Goal: Book appointment/travel/reservation

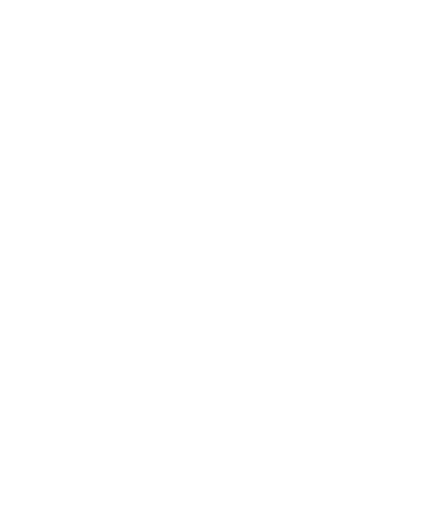
click at [64, 348] on span "Familienhotels" at bounding box center [64, 342] width 57 height 10
click at [161, 182] on span "Region" at bounding box center [152, 185] width 23 height 7
click at [297, 150] on icon at bounding box center [294, 159] width 22 height 18
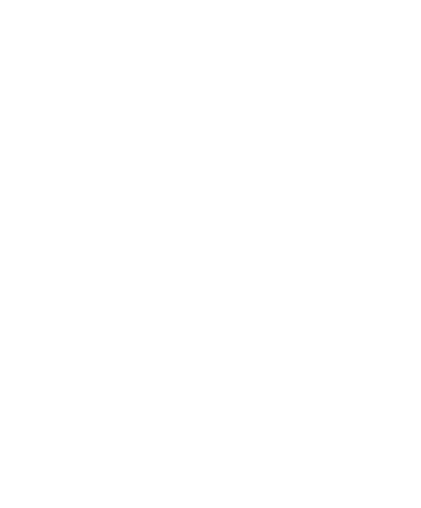
click at [354, 334] on span "Stammhaus der Falkensteiner Hotels & Residences" at bounding box center [306, 346] width 161 height 25
click at [171, 148] on div "Zur Sammelanfrage hinzufügen Zur Sammelanfrage hinzugefügt" at bounding box center [113, 160] width 184 height 104
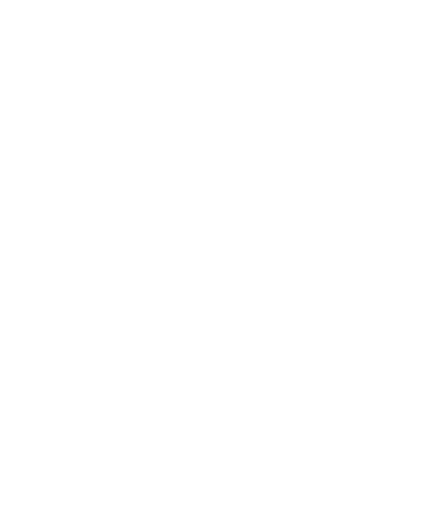
click at [388, 196] on img at bounding box center [210, 154] width 421 height 237
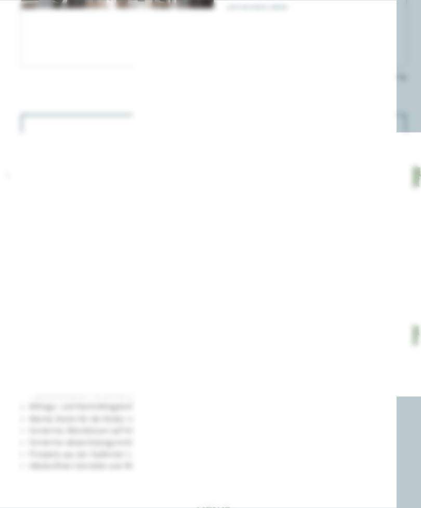
scroll to position [1639, 0]
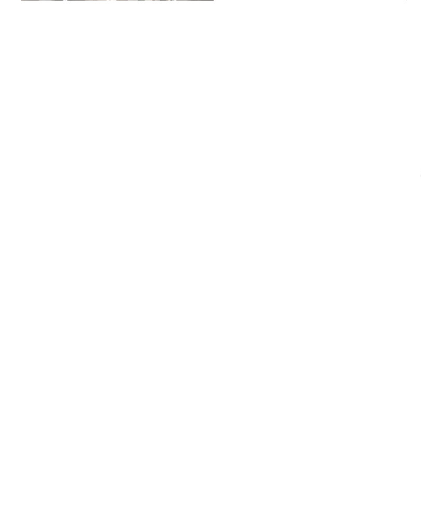
click at [398, 147] on icon at bounding box center [400, 156] width 22 height 18
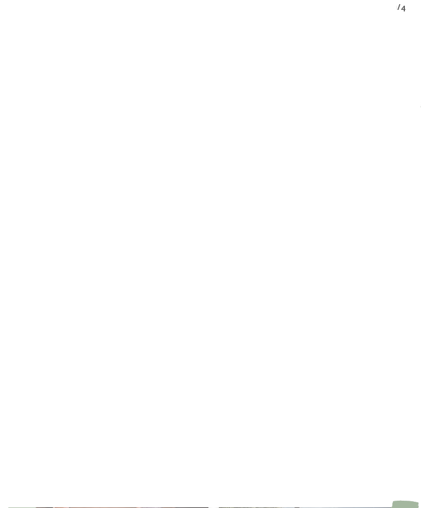
click at [390, 251] on icon at bounding box center [399, 262] width 29 height 23
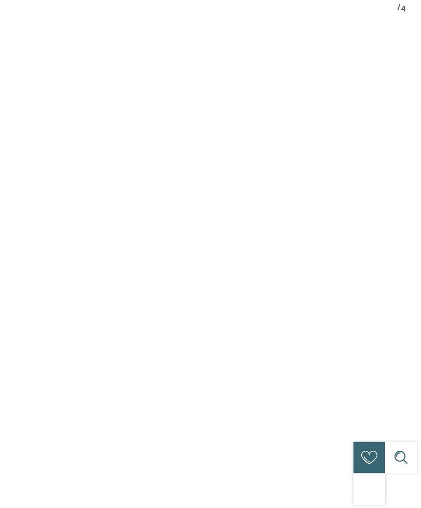
click at [398, 251] on icon at bounding box center [399, 262] width 29 height 23
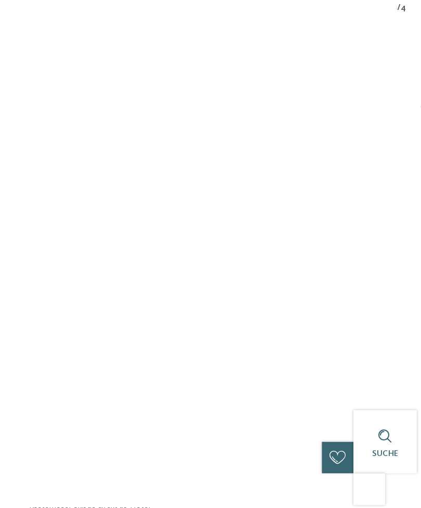
click at [401, 251] on icon at bounding box center [399, 262] width 29 height 23
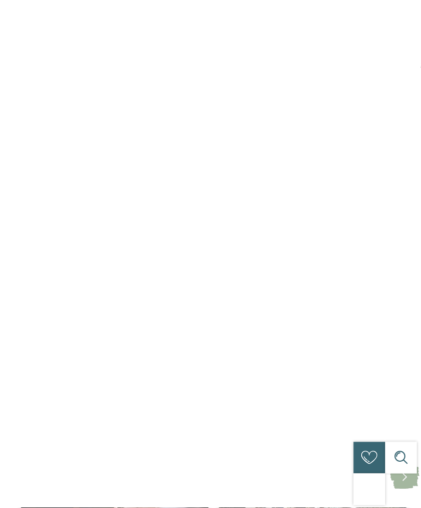
scroll to position [1746, 0]
click at [396, 211] on icon at bounding box center [399, 222] width 29 height 23
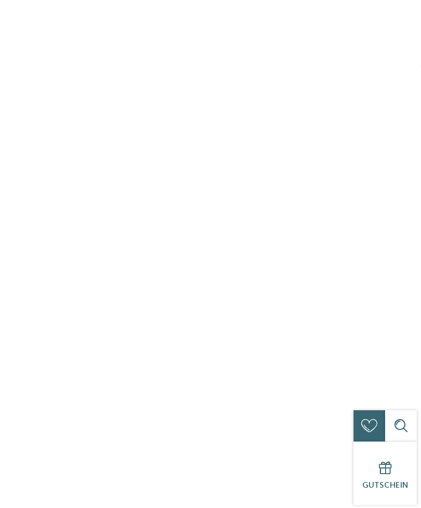
click at [388, 211] on icon at bounding box center [399, 222] width 29 height 23
click at [399, 158] on icon at bounding box center [399, 169] width 29 height 23
click at [401, 158] on icon at bounding box center [399, 169] width 29 height 23
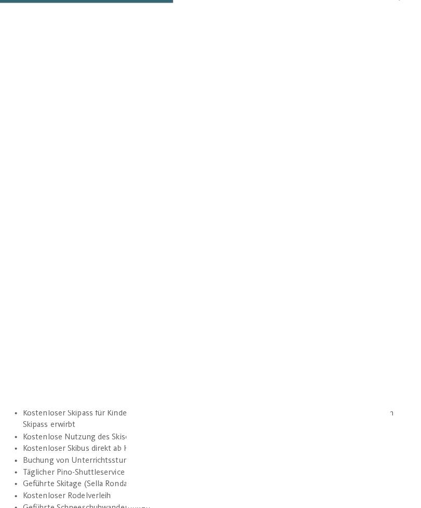
scroll to position [1763, 0]
click at [392, 195] on icon at bounding box center [399, 206] width 29 height 23
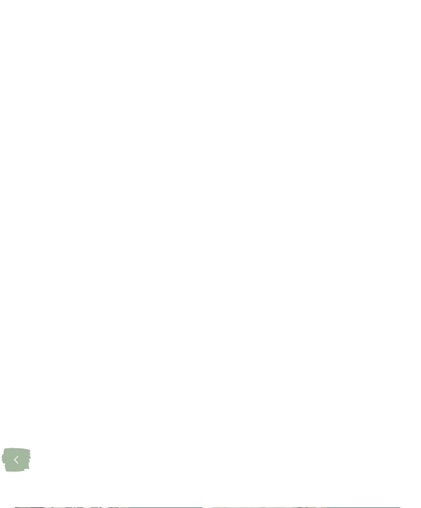
click at [397, 195] on icon at bounding box center [399, 206] width 29 height 23
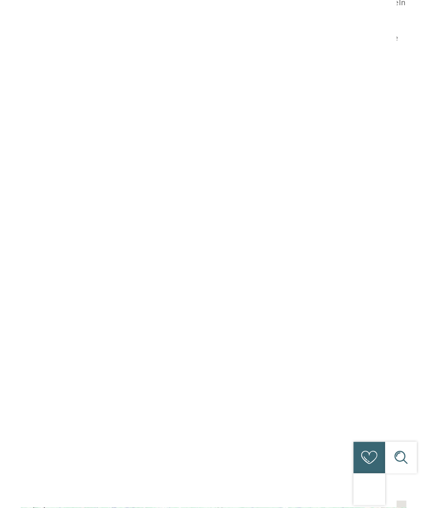
scroll to position [2093, 0]
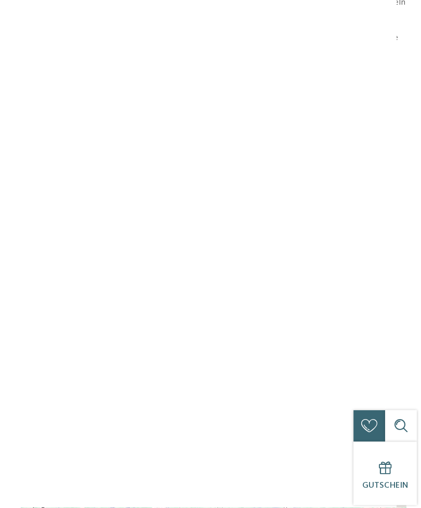
click at [397, 260] on icon at bounding box center [399, 271] width 29 height 23
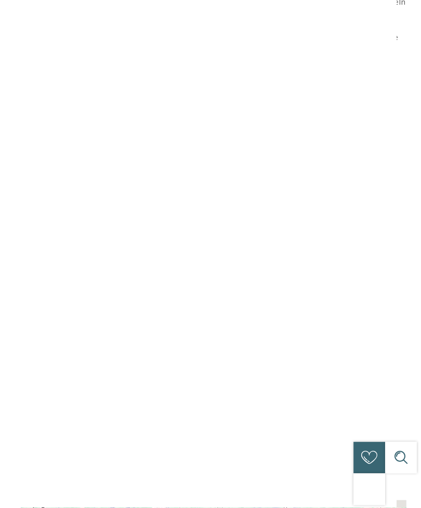
click at [401, 260] on icon at bounding box center [399, 271] width 29 height 23
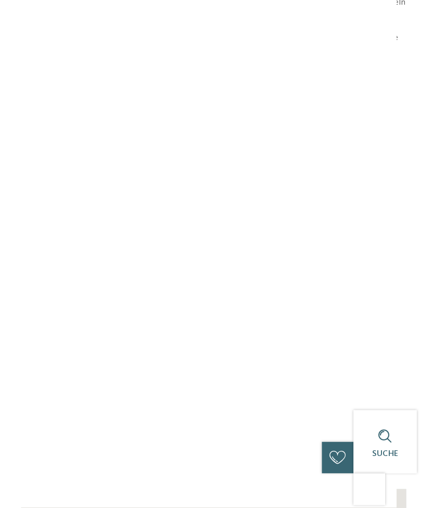
click at [397, 260] on icon at bounding box center [399, 271] width 29 height 23
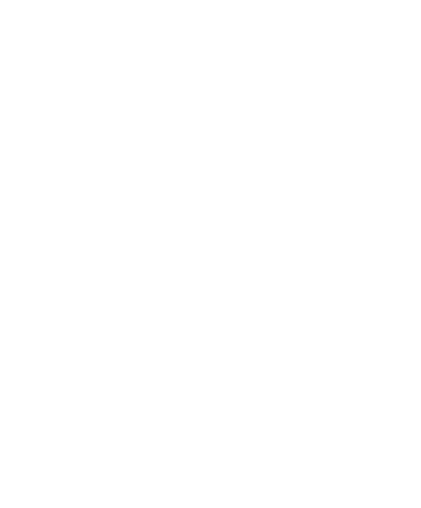
scroll to position [0, 0]
click at [379, 13] on div at bounding box center [384, 23] width 10 height 26
